Goal: Navigation & Orientation: Find specific page/section

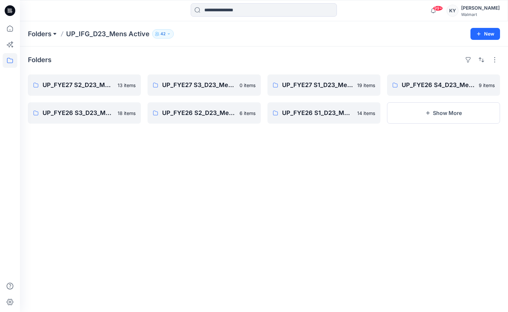
click at [53, 36] on button at bounding box center [54, 33] width 7 height 9
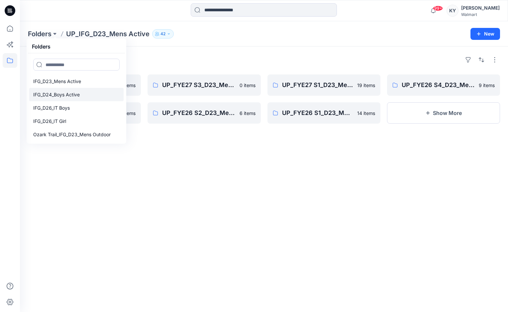
click at [66, 96] on p "IFG_D24_Boys Active" at bounding box center [56, 95] width 46 height 8
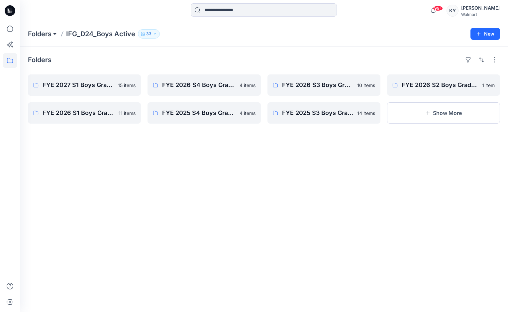
click at [56, 35] on button at bounding box center [54, 33] width 7 height 9
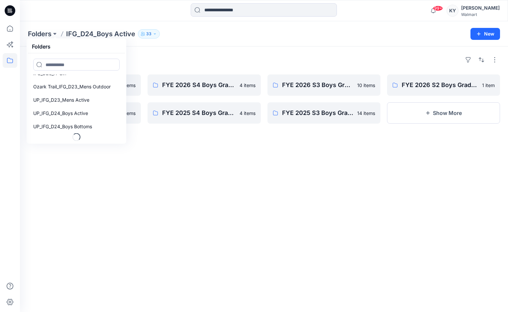
scroll to position [53, 0]
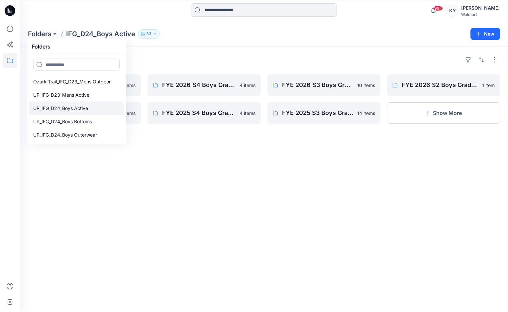
click at [69, 108] on p "UP_IFG_D24_Boys Active" at bounding box center [60, 108] width 55 height 8
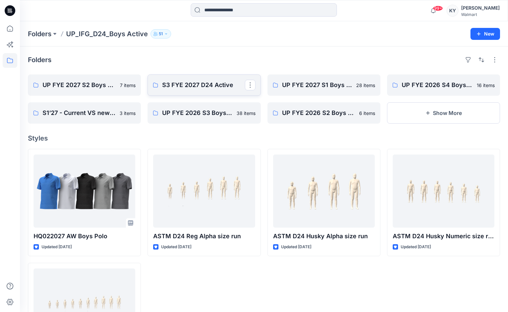
click at [191, 87] on p "S3 FYE 2027 D24 Active" at bounding box center [203, 84] width 82 height 9
